Goal: Check status: Check status

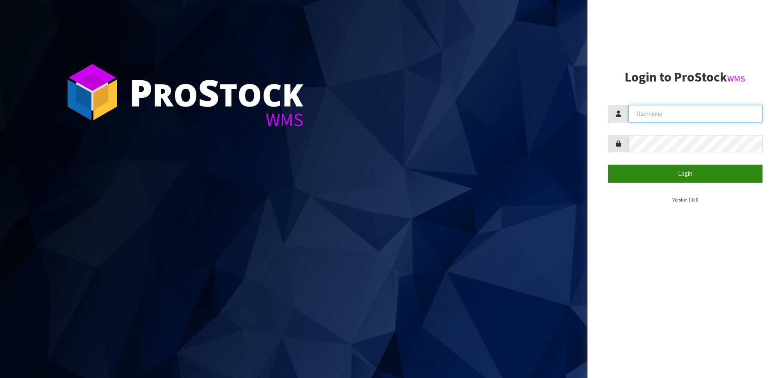
type input "SHEPHERD"
click at [712, 176] on button "Login" at bounding box center [685, 174] width 155 height 18
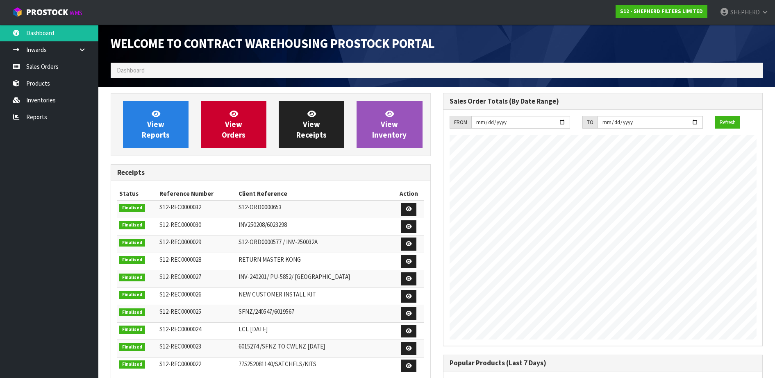
scroll to position [361, 332]
click at [23, 66] on link "Sales Orders" at bounding box center [49, 66] width 98 height 17
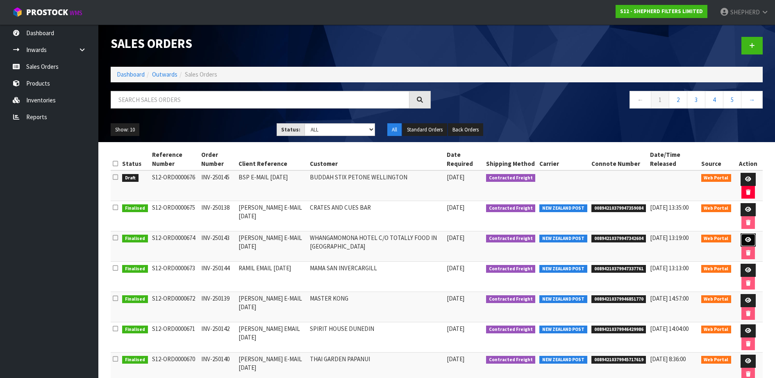
click at [750, 241] on link at bounding box center [747, 240] width 15 height 13
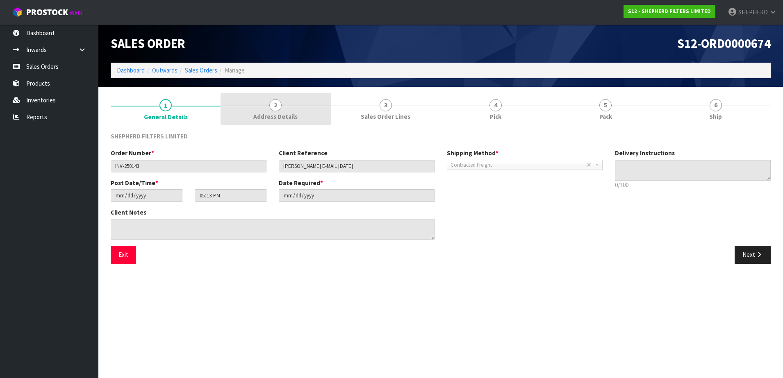
click at [276, 105] on span "2" at bounding box center [275, 105] width 12 height 12
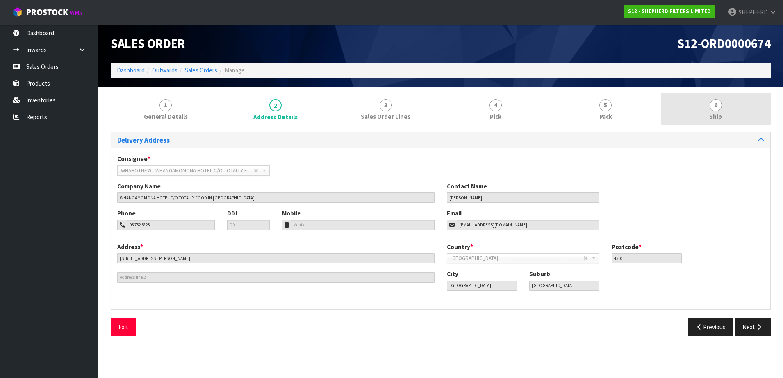
click at [716, 106] on span "6" at bounding box center [715, 105] width 12 height 12
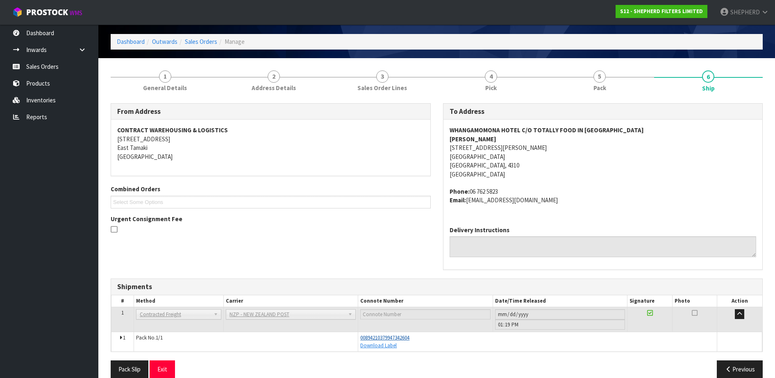
scroll to position [41, 0]
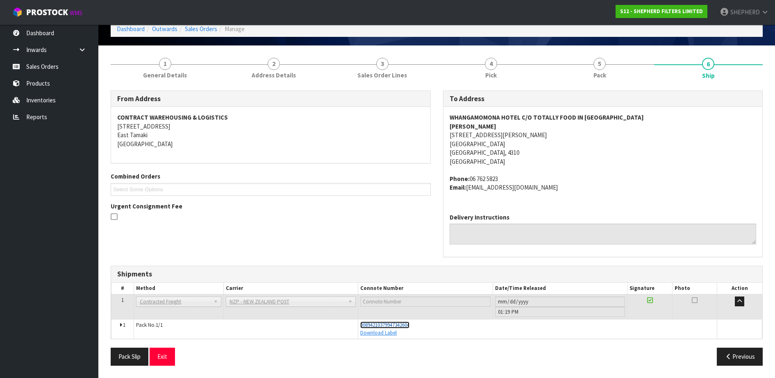
click at [397, 325] on span "00894210379947342604" at bounding box center [384, 325] width 49 height 7
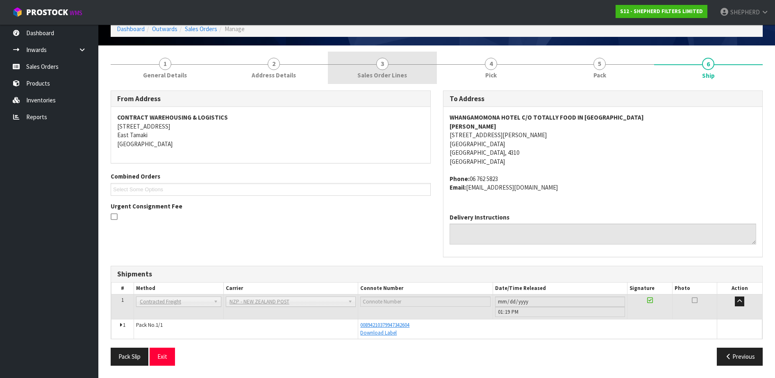
click at [386, 61] on span "3" at bounding box center [382, 64] width 12 height 12
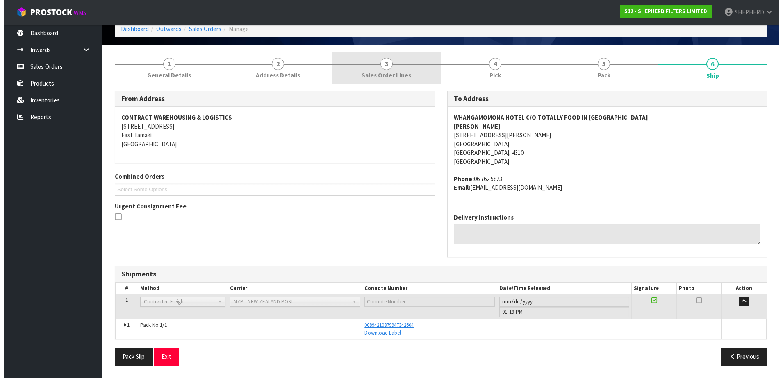
scroll to position [0, 0]
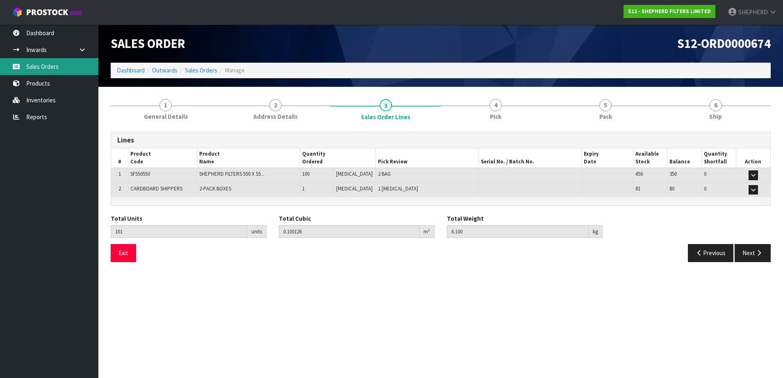
click at [57, 65] on link "Sales Orders" at bounding box center [49, 66] width 98 height 17
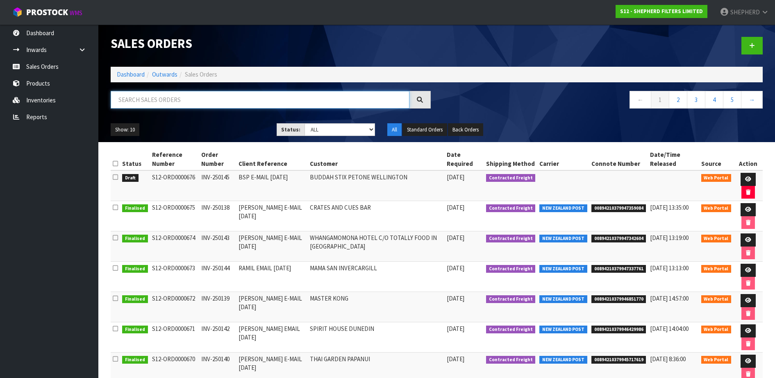
click at [265, 97] on input "text" at bounding box center [260, 100] width 299 height 18
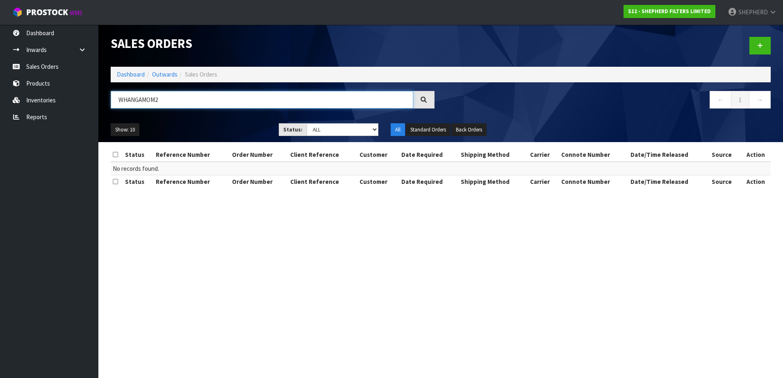
click at [173, 96] on input "WHANGAMOM2" at bounding box center [262, 100] width 302 height 18
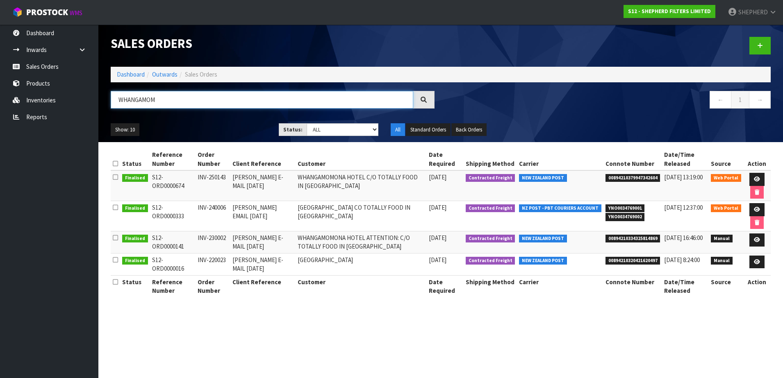
type input "WHANGAMOM"
